Goal: Obtain resource: Obtain resource

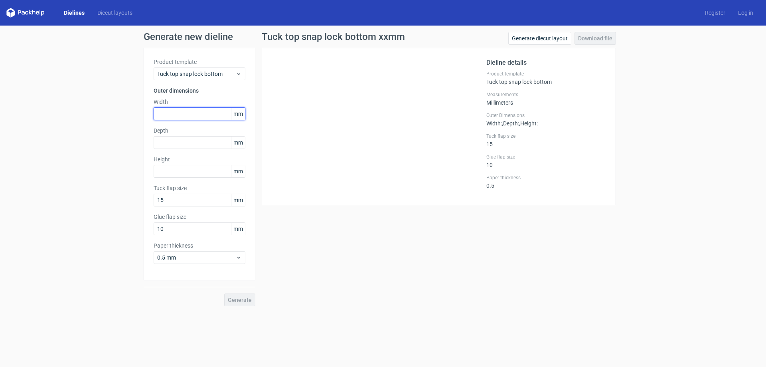
click at [202, 111] on input "text" at bounding box center [200, 113] width 92 height 13
type input "43"
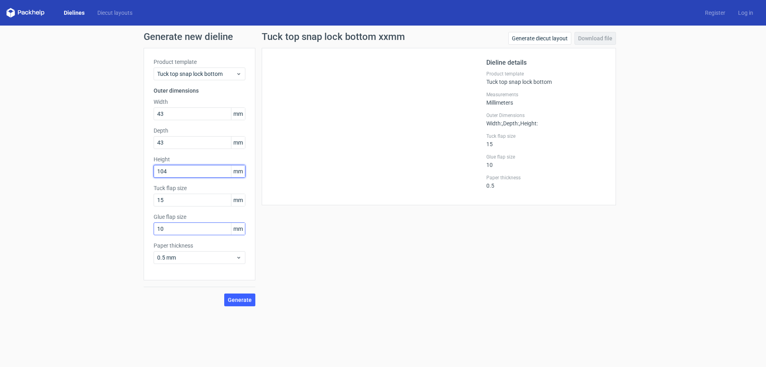
type input "104"
drag, startPoint x: 196, startPoint y: 229, endPoint x: 17, endPoint y: 229, distance: 178.7
click at [27, 229] on div "Generate new dieline Product template Tuck top snap lock bottom Outer dimension…" at bounding box center [383, 169] width 766 height 287
type input "15"
click at [241, 297] on span "Generate" at bounding box center [240, 300] width 24 height 6
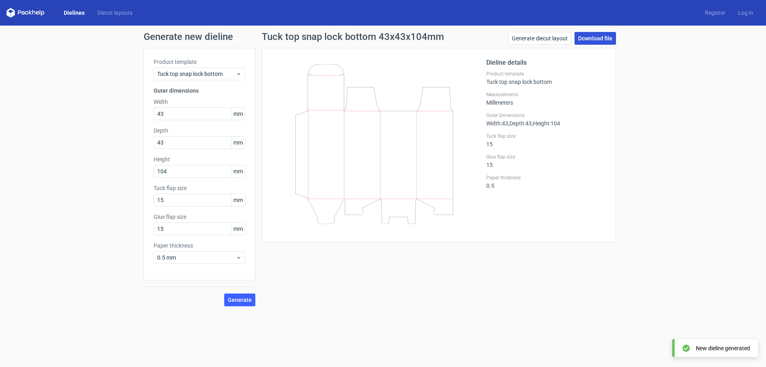
click at [594, 42] on link "Download file" at bounding box center [594, 38] width 41 height 13
click at [382, 267] on div "Tuck top snap lock bottom 43x43x104mm Generate diecut layout Download file Diel…" at bounding box center [438, 169] width 367 height 274
drag, startPoint x: 528, startPoint y: 275, endPoint x: 518, endPoint y: 237, distance: 39.6
click at [528, 275] on div "Tuck top snap lock bottom 43x43x104mm Generate diecut layout Download file Diel…" at bounding box center [438, 169] width 367 height 274
